Goal: Check status

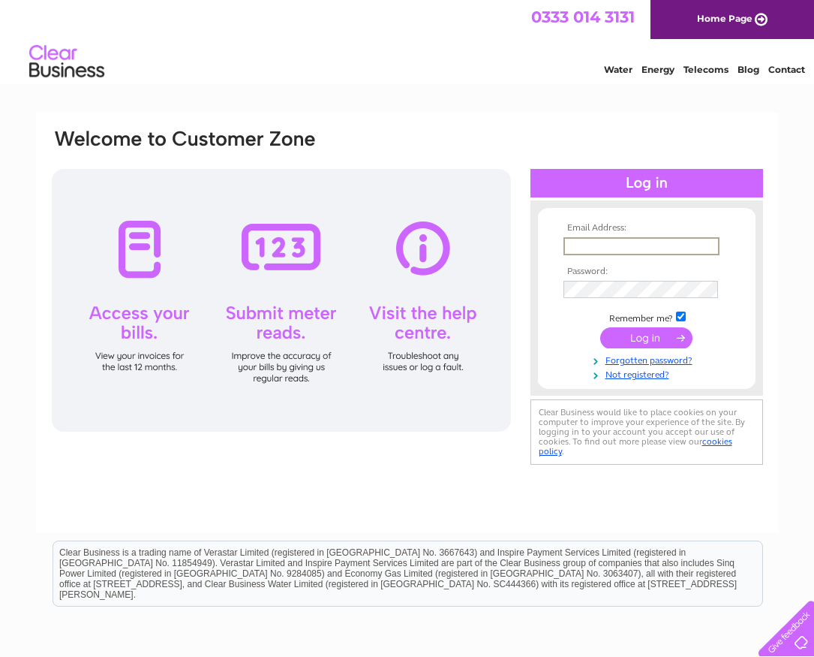
type input "[EMAIL_ADDRESS][DOMAIN_NAME]"
click at [630, 338] on input "submit" at bounding box center [646, 337] width 92 height 21
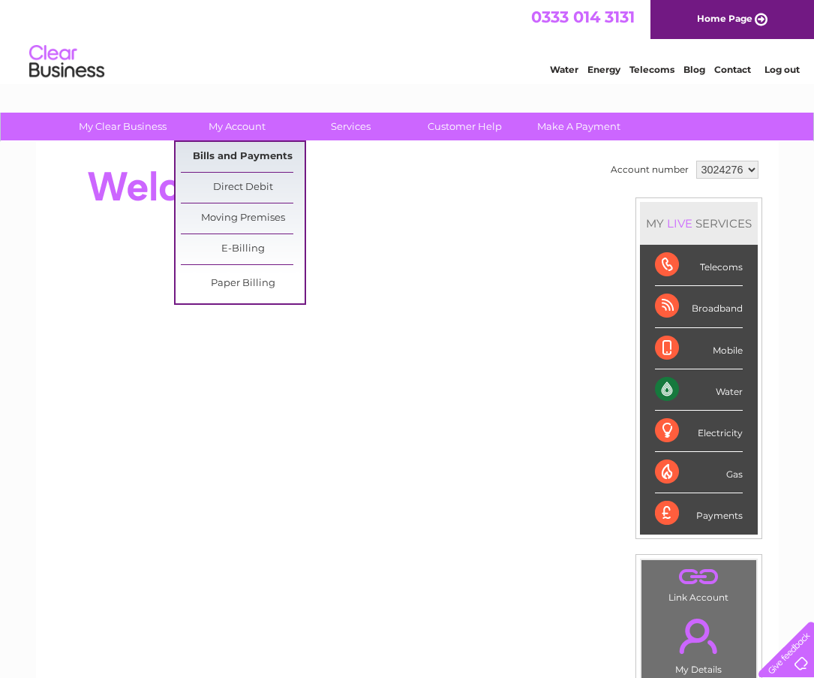
click at [242, 160] on link "Bills and Payments" at bounding box center [243, 157] width 124 height 30
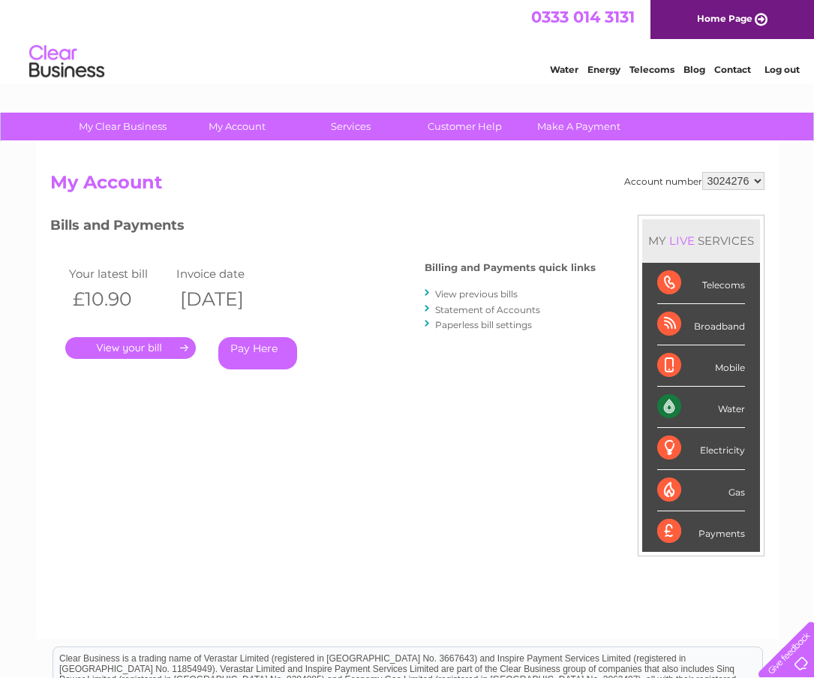
click at [134, 342] on link "." at bounding box center [130, 348] width 131 height 22
